Goal: Task Accomplishment & Management: Manage account settings

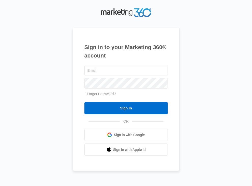
type input "[EMAIL_ADDRESS][DOMAIN_NAME]"
click at [113, 114] on div "desertcreekrv@gmail.com Forgot Password? Sign In OR Sign in with Google Sign in…" at bounding box center [125, 110] width 83 height 92
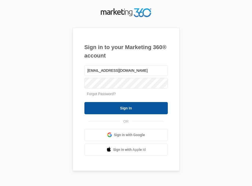
click at [129, 107] on input "Sign In" at bounding box center [125, 108] width 83 height 12
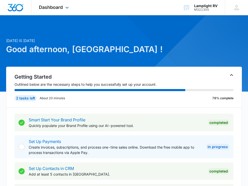
click at [63, 7] on div "Dashboard Apps Reputation Websites Forms CRM Email Social Content Ads Intellige…" at bounding box center [54, 7] width 47 height 15
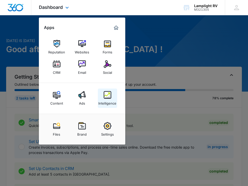
click at [105, 97] on img at bounding box center [108, 95] width 8 height 8
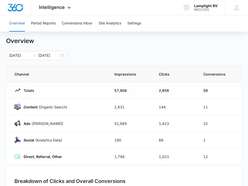
scroll to position [3, 0]
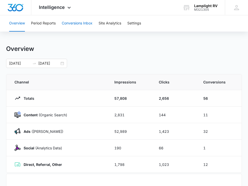
click at [80, 26] on button "Conversions Inbox" at bounding box center [77, 23] width 31 height 16
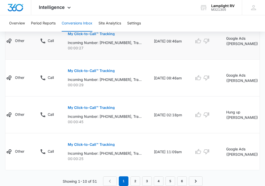
scroll to position [362, 0]
click at [137, 178] on link "2" at bounding box center [136, 181] width 10 height 10
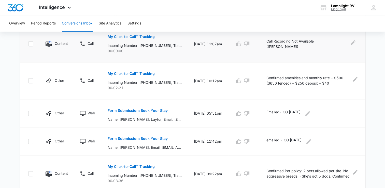
scroll to position [329, 0]
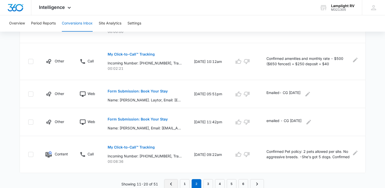
click at [170, 183] on icon "Previous Page" at bounding box center [171, 183] width 6 height 6
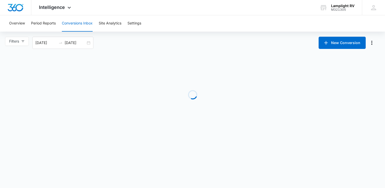
scroll to position [0, 0]
